Goal: Find specific page/section: Find specific page/section

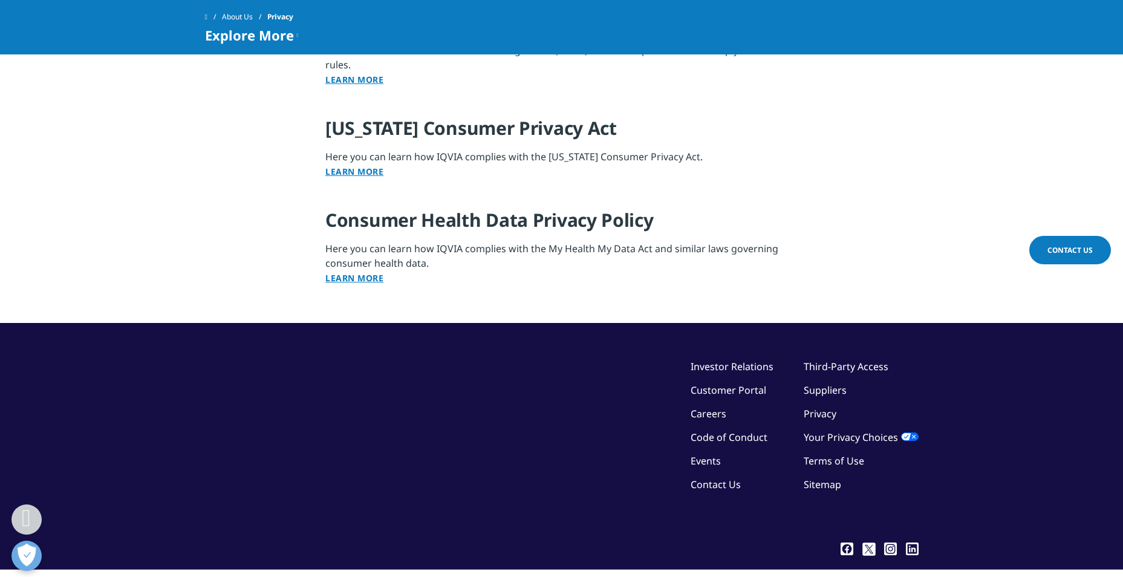
scroll to position [1566, 0]
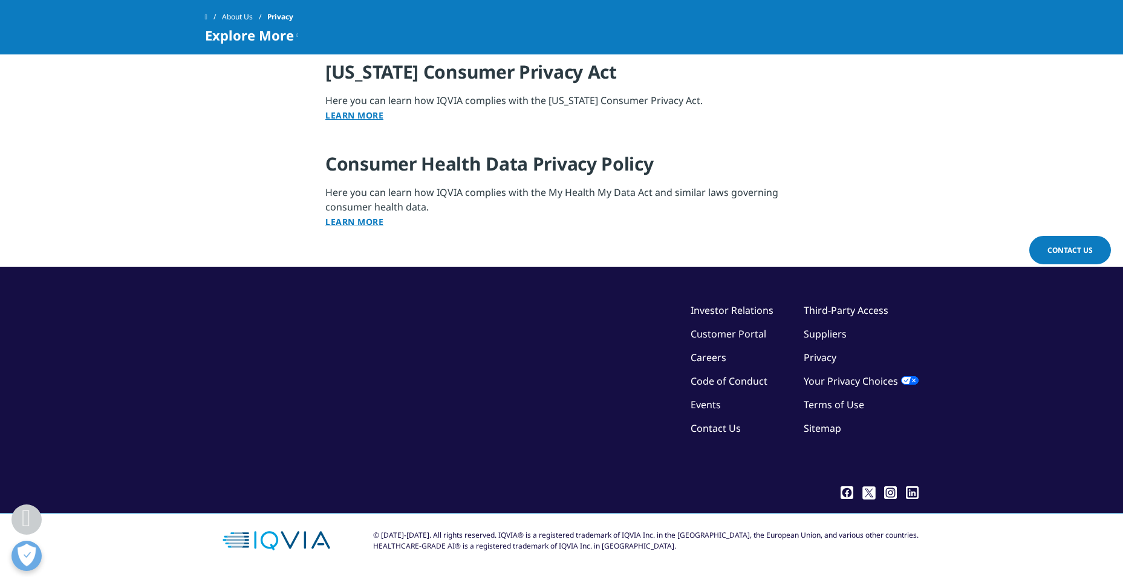
click at [746, 331] on link "Customer Portal" at bounding box center [729, 333] width 76 height 13
click at [869, 312] on link "Third-Party Access" at bounding box center [846, 310] width 85 height 13
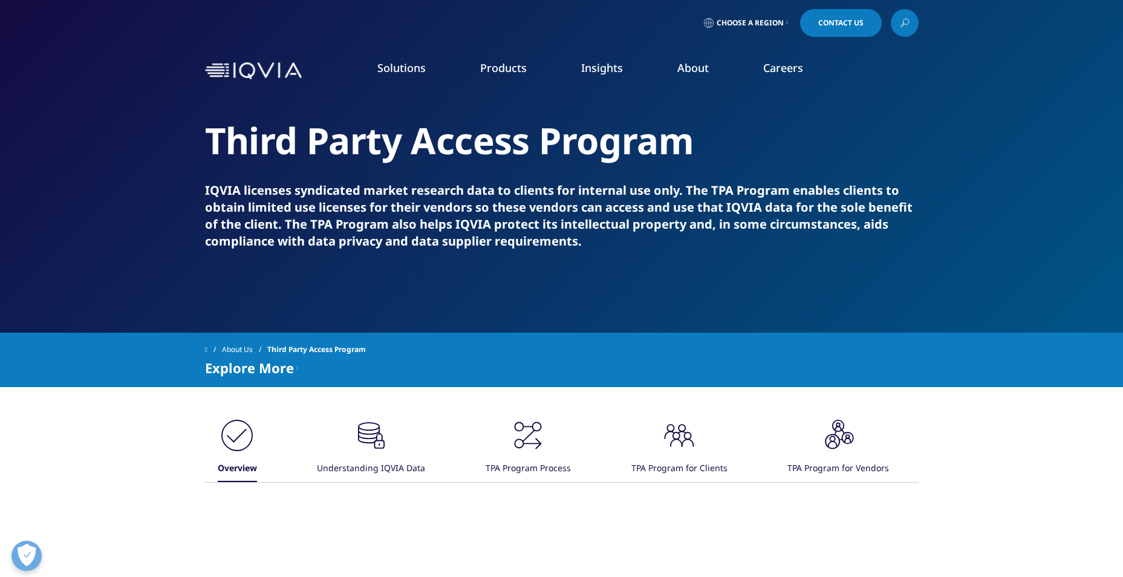
click at [754, 31] on link "Choose a Region" at bounding box center [747, 23] width 90 height 28
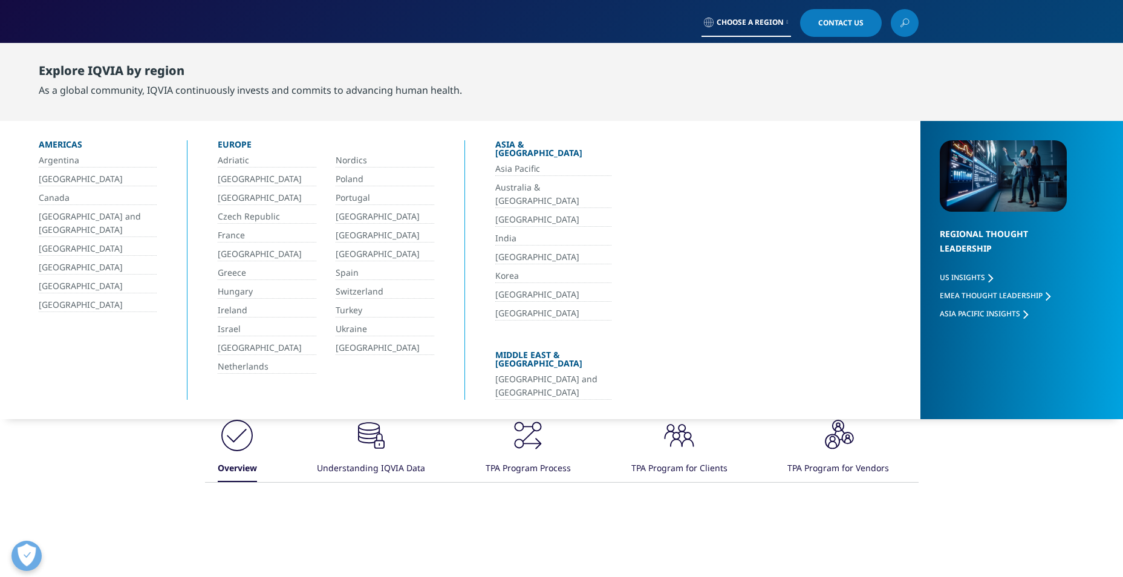
click at [68, 304] on link "[GEOGRAPHIC_DATA]" at bounding box center [98, 305] width 118 height 14
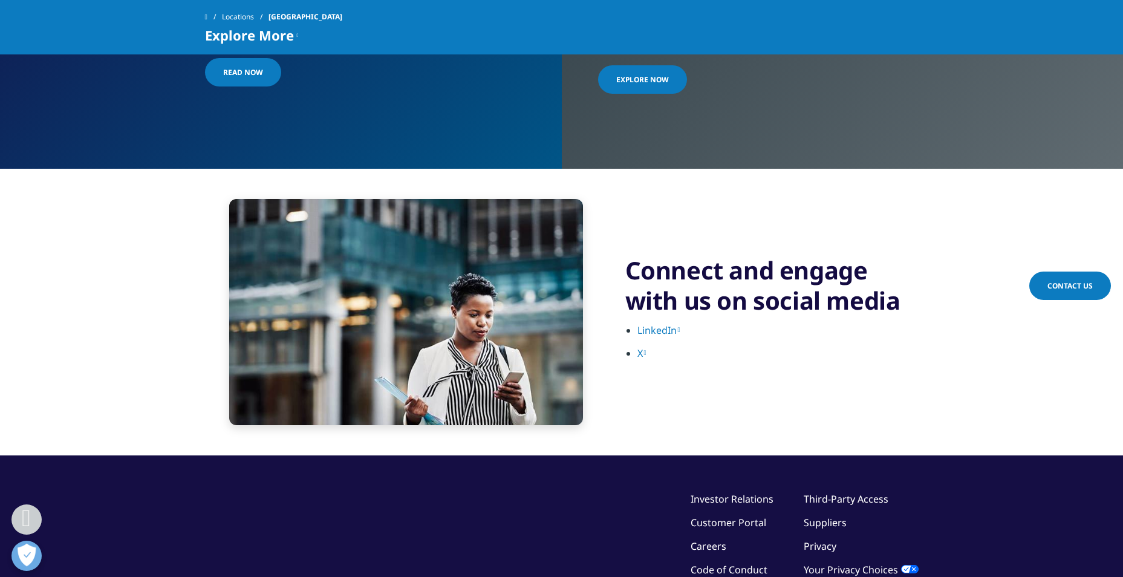
scroll to position [2637, 0]
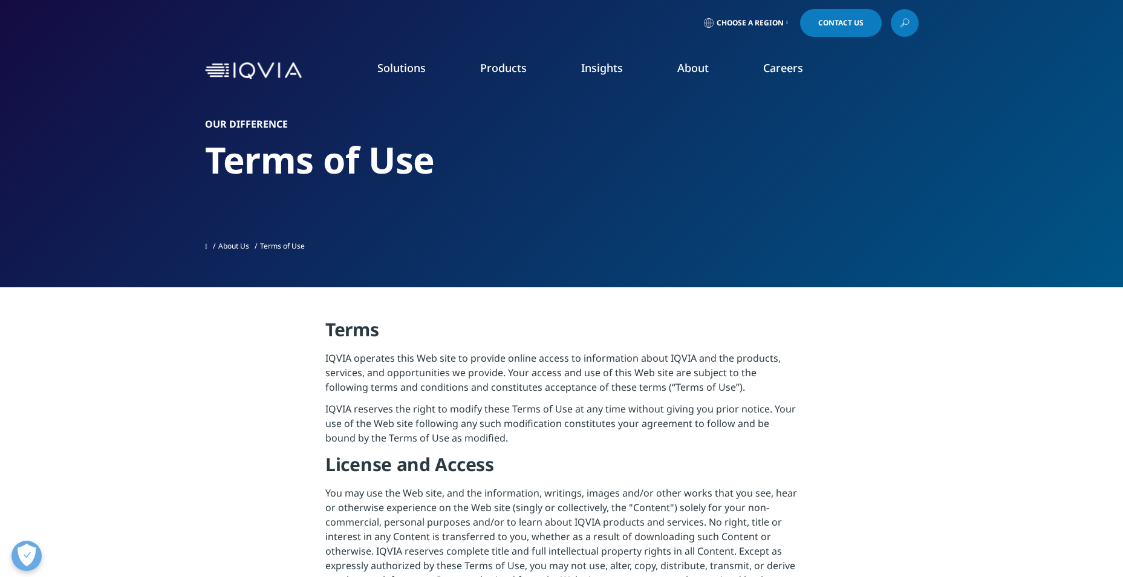
click at [81, 175] on link "Grant Plan" at bounding box center [152, 174] width 203 height 13
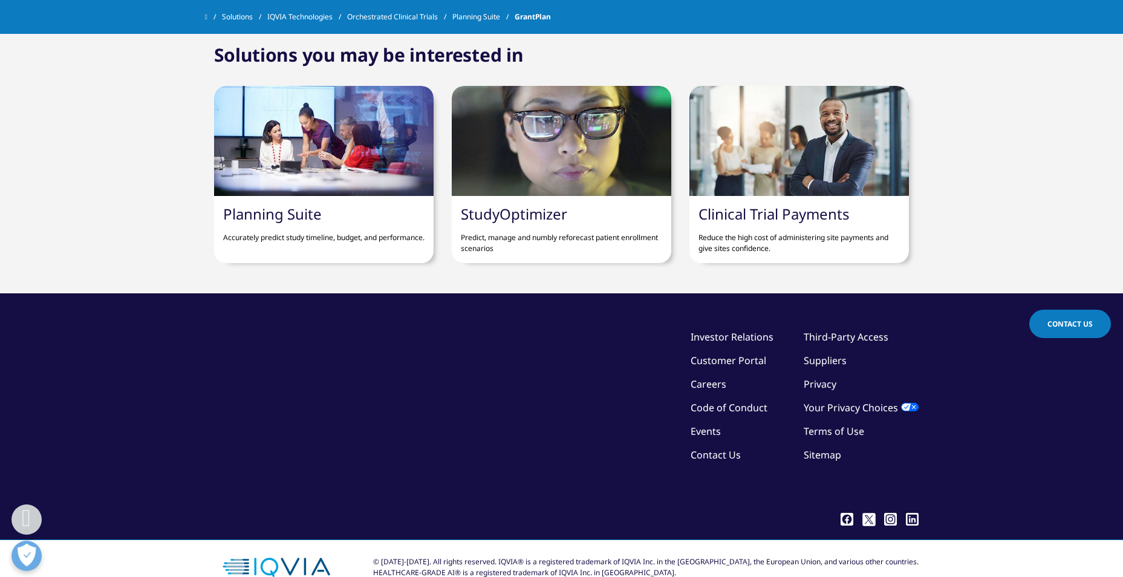
scroll to position [2945, 0]
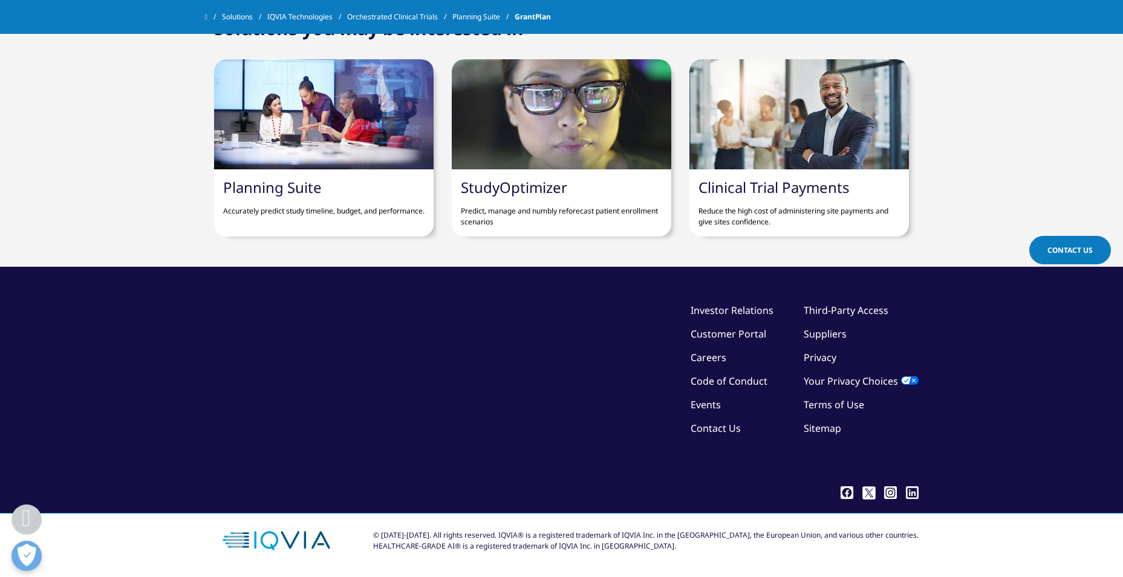
click at [758, 331] on link "Customer Portal" at bounding box center [729, 333] width 76 height 13
